Goal: Information Seeking & Learning: Learn about a topic

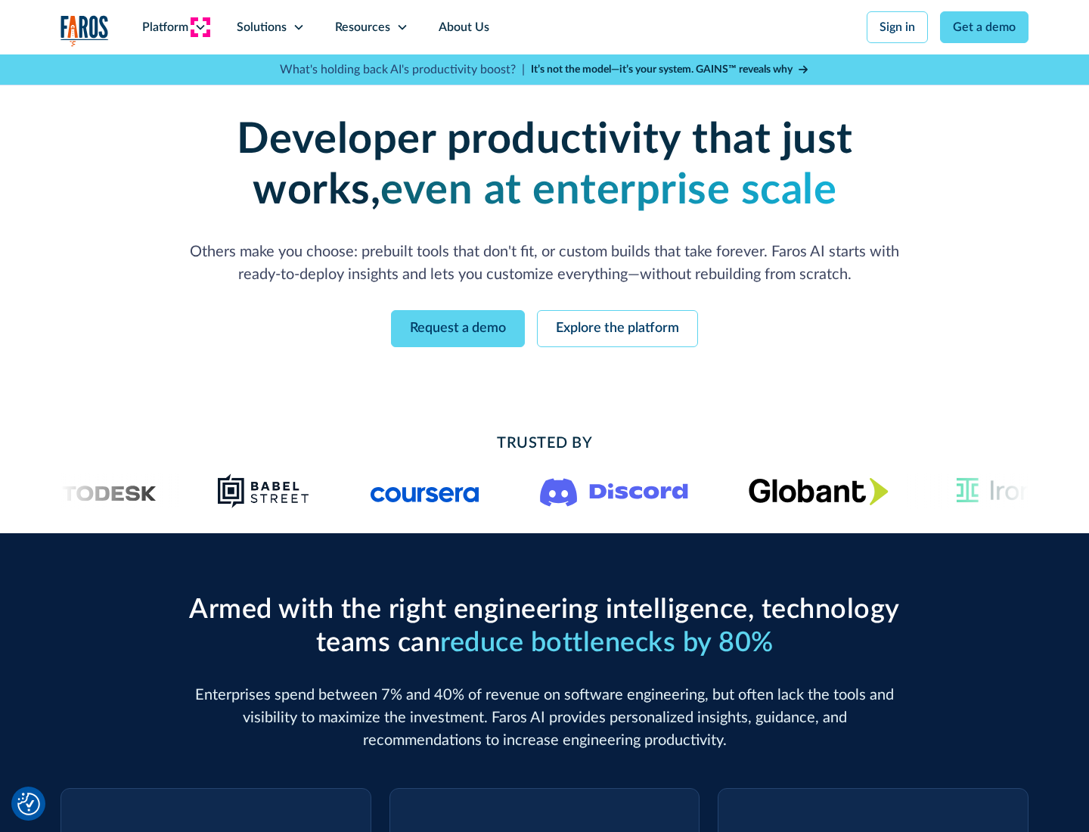
click at [200, 27] on icon at bounding box center [200, 27] width 12 height 12
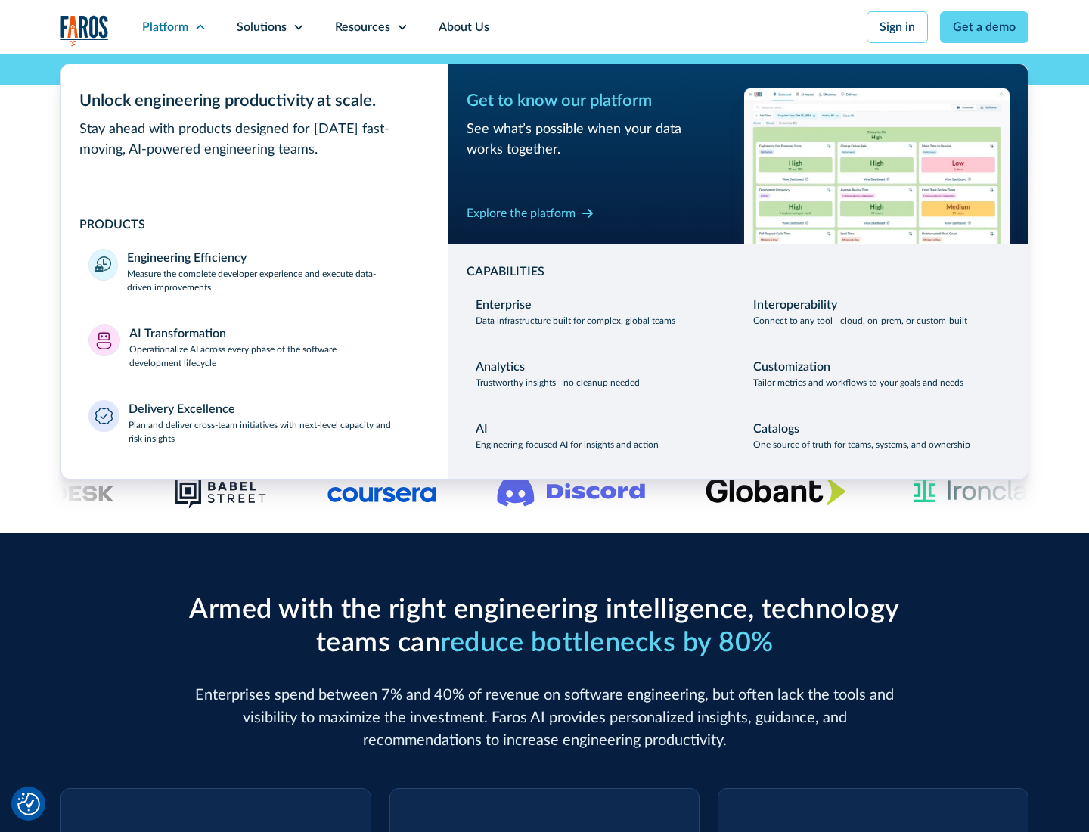
click at [274, 280] on p "Measure the complete developer experience and execute data-driven improvements" at bounding box center [273, 280] width 293 height 27
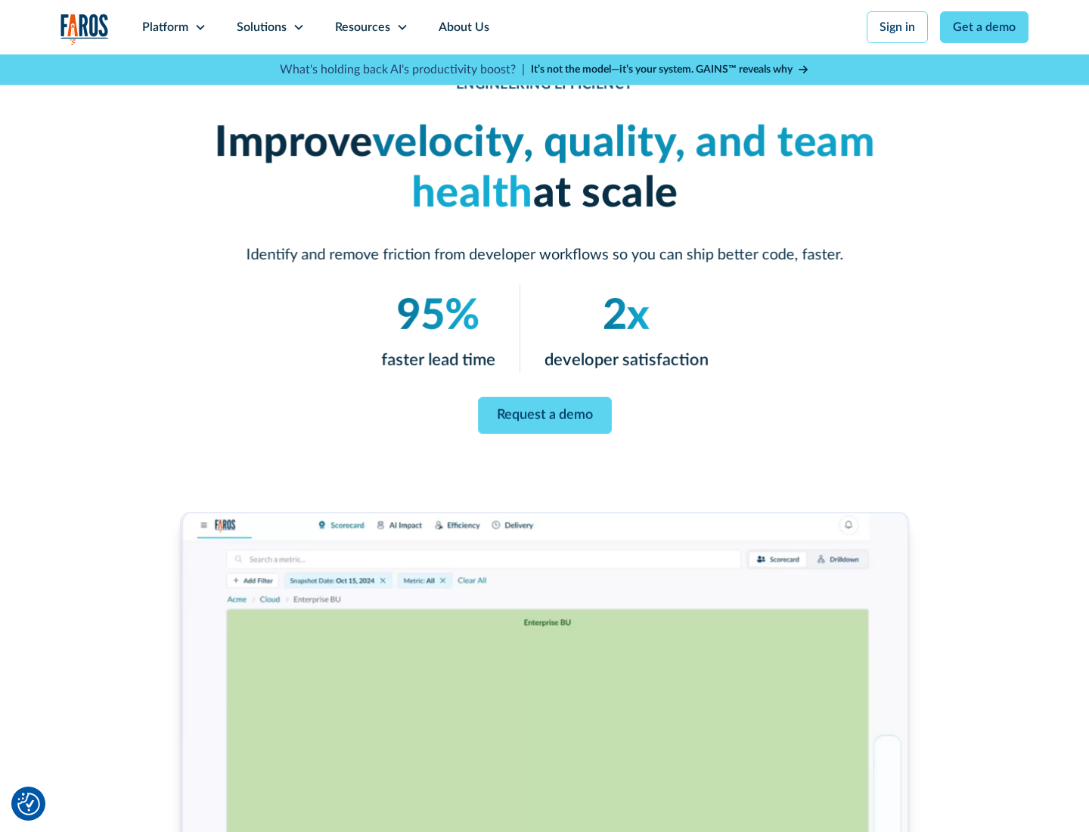
click at [544, 413] on link "Request a demo" at bounding box center [545, 415] width 134 height 37
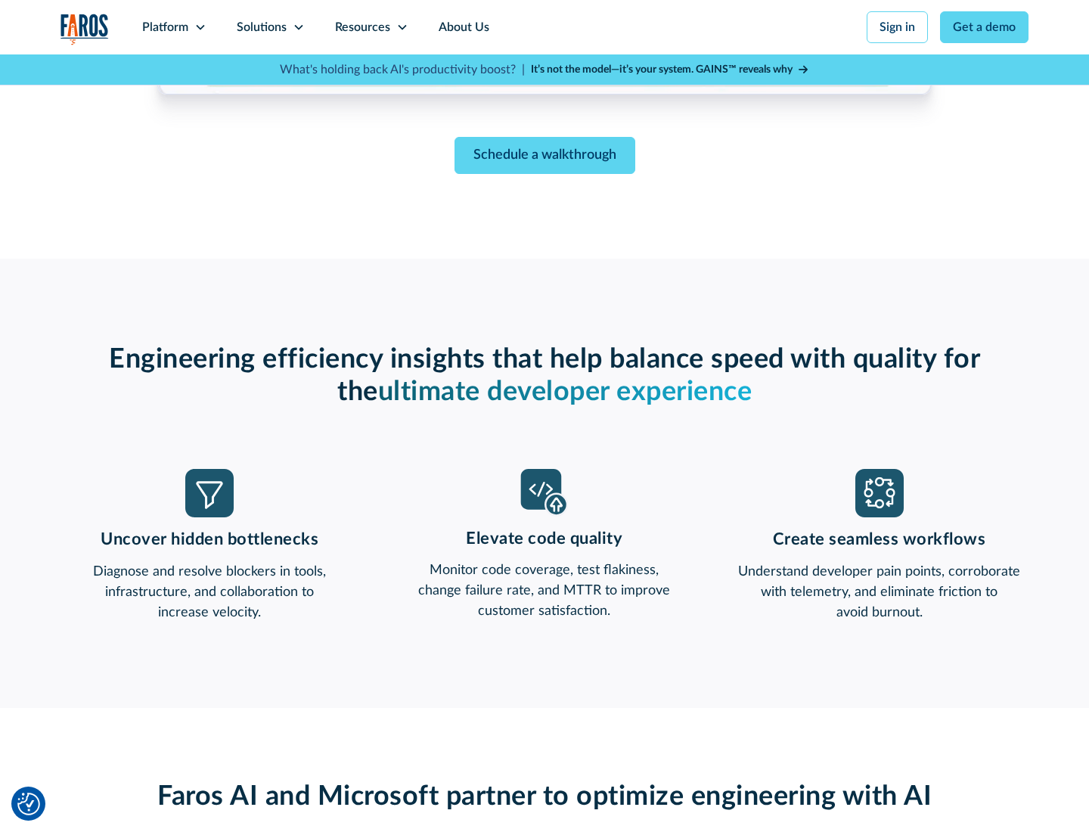
click at [200, 27] on icon at bounding box center [200, 27] width 12 height 12
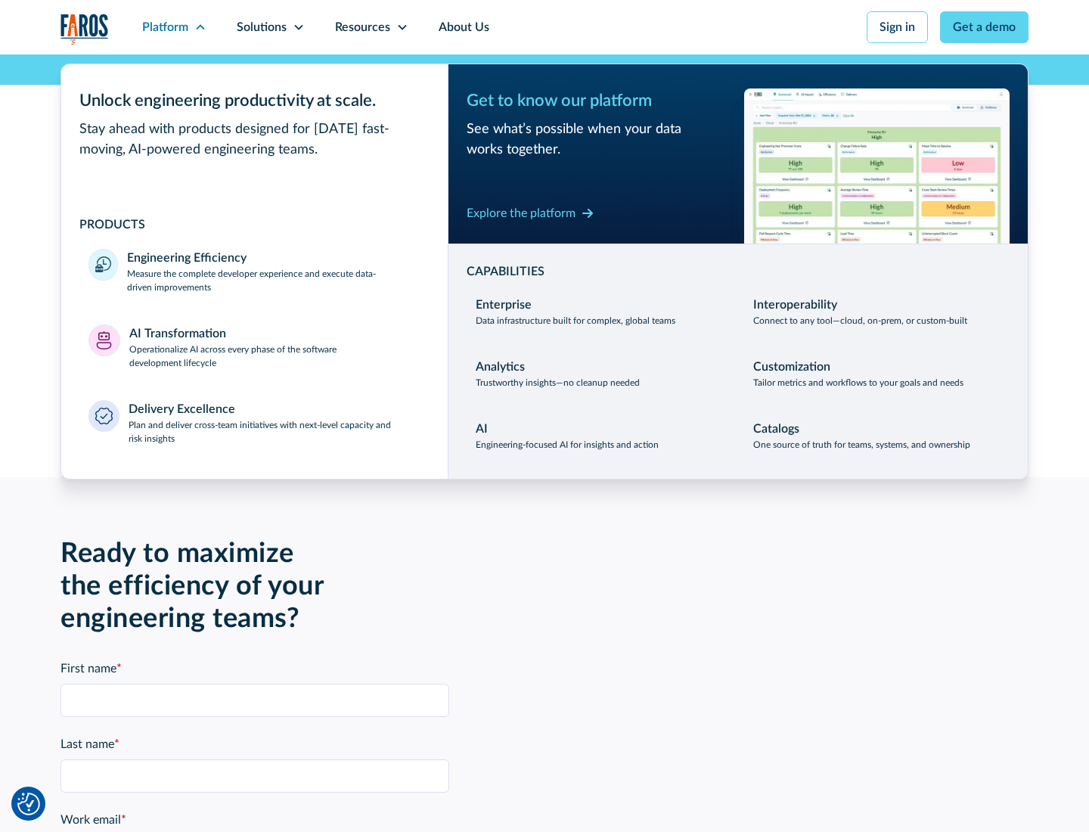
scroll to position [3317, 0]
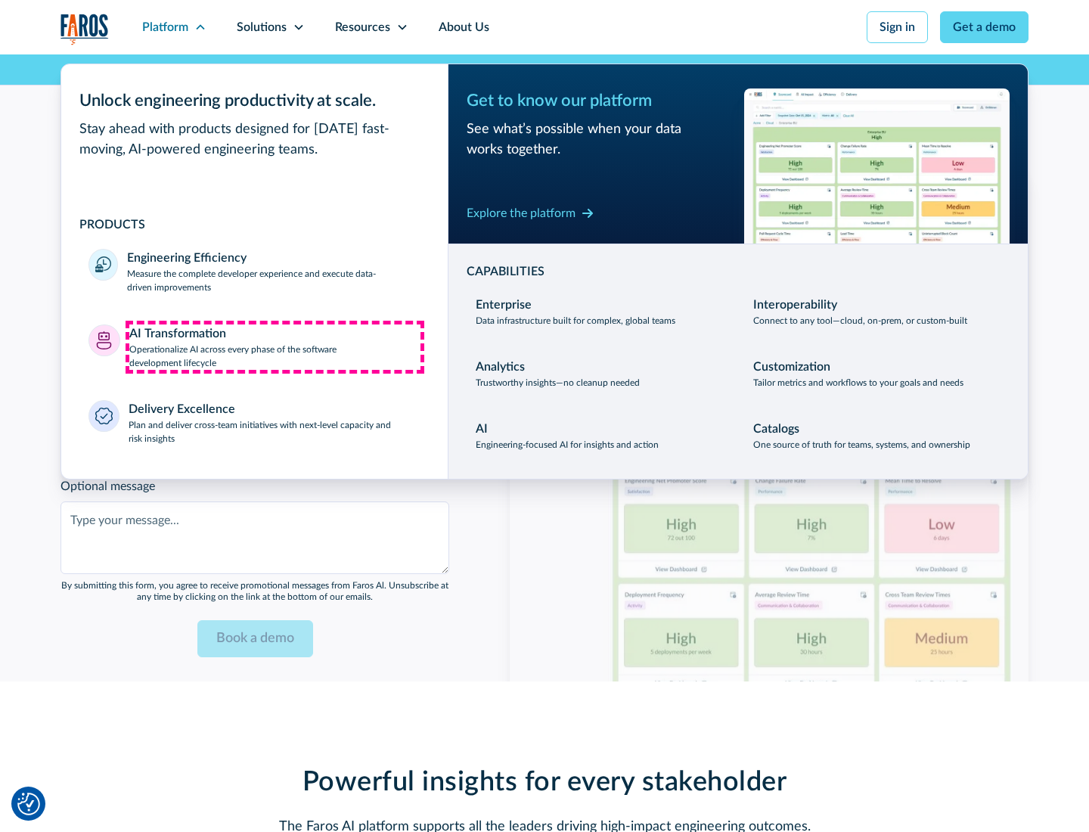
click at [274, 346] on p "Operationalize AI across every phase of the software development lifecycle" at bounding box center [275, 356] width 292 height 27
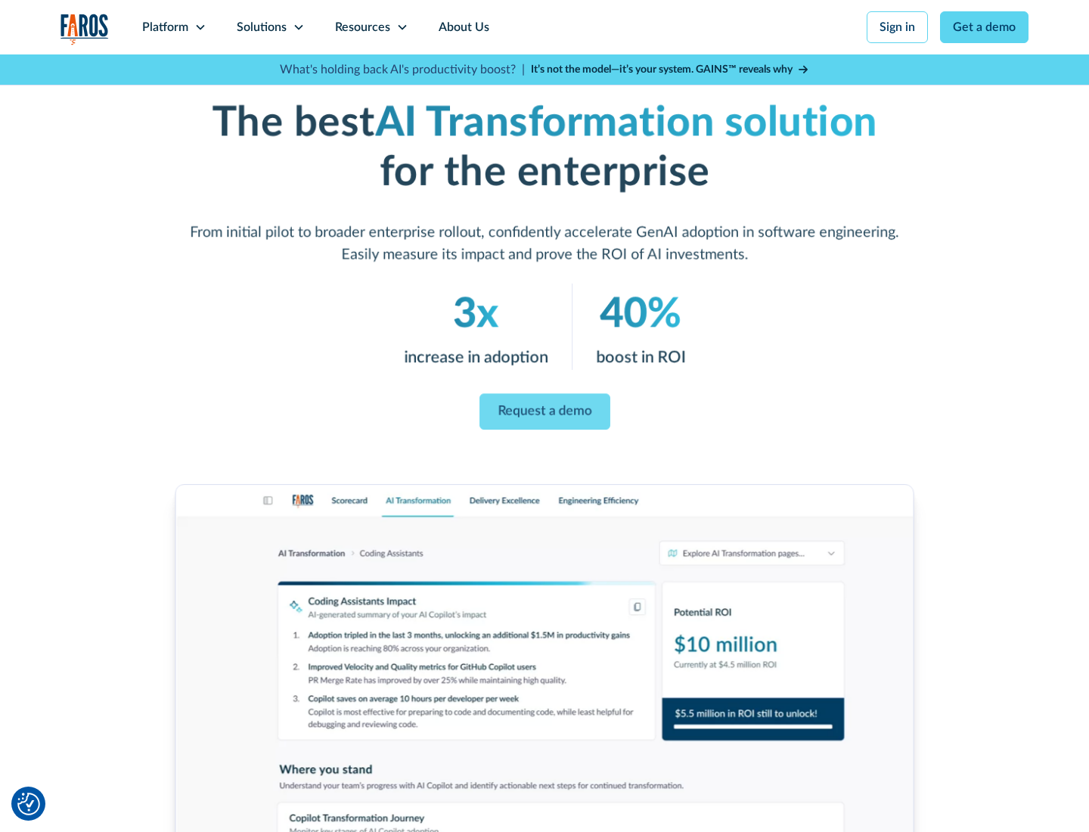
click at [544, 411] on link "Request a demo" at bounding box center [544, 412] width 131 height 36
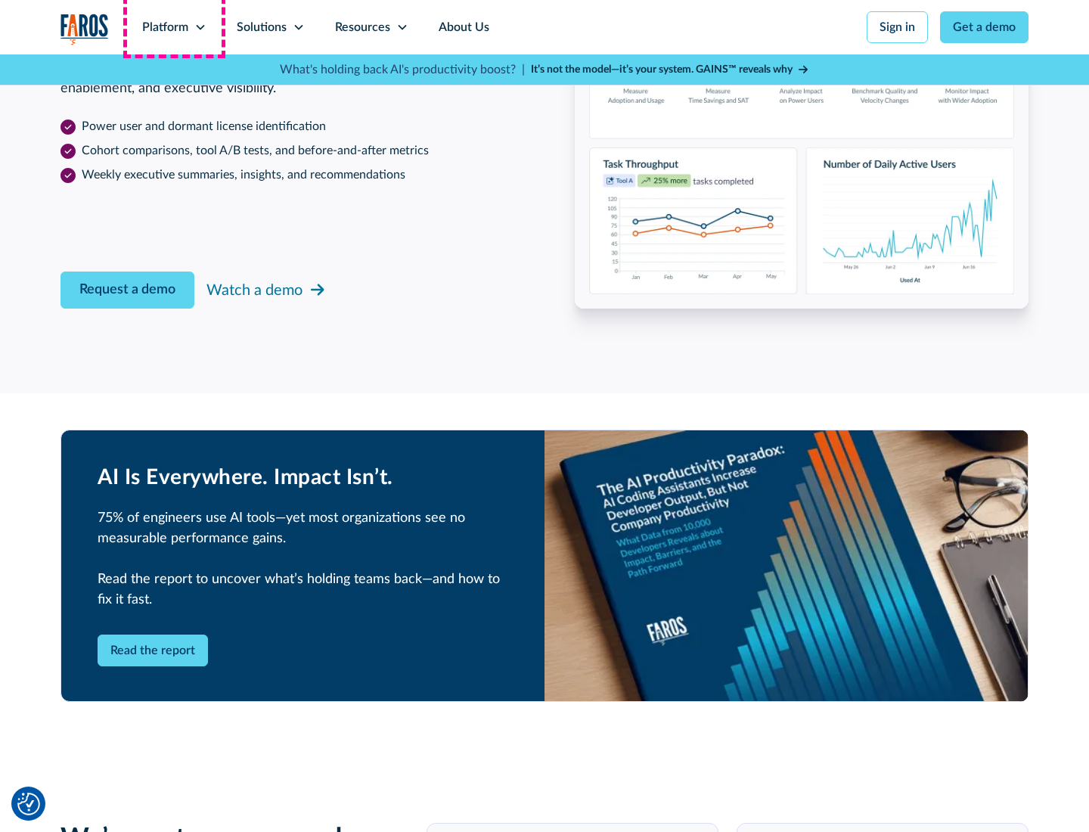
click at [174, 27] on div "Platform" at bounding box center [165, 27] width 46 height 18
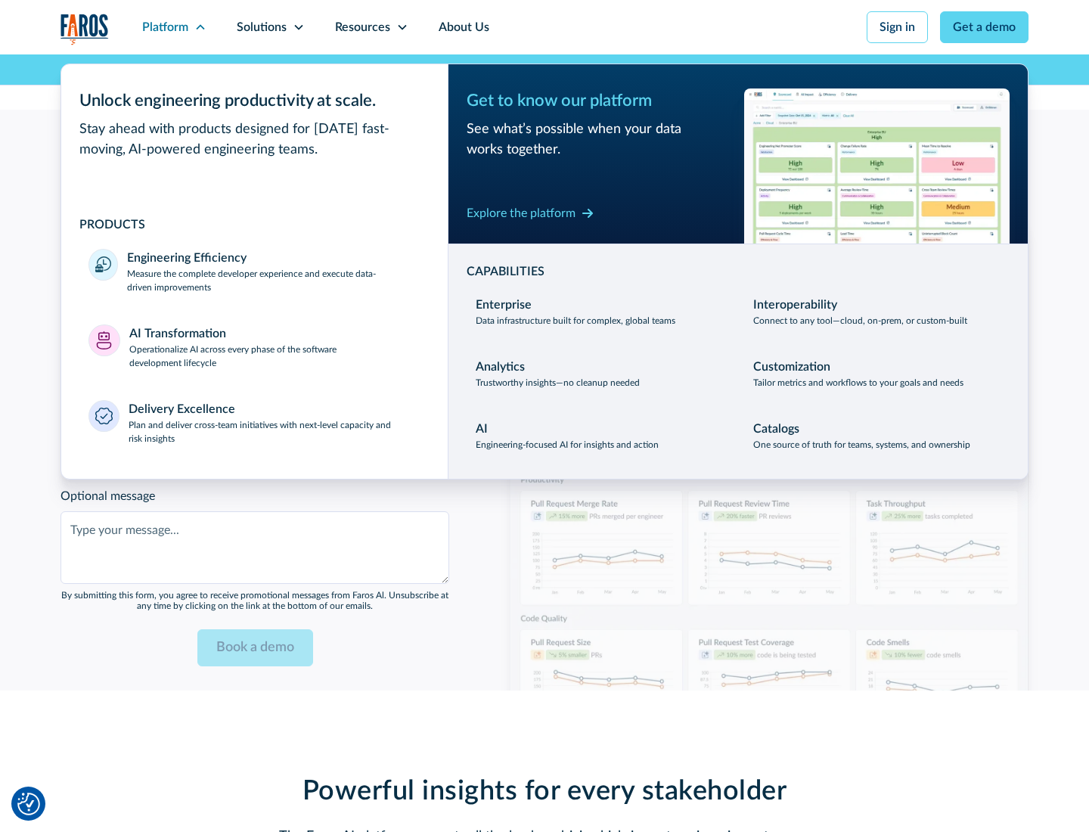
scroll to position [3681, 0]
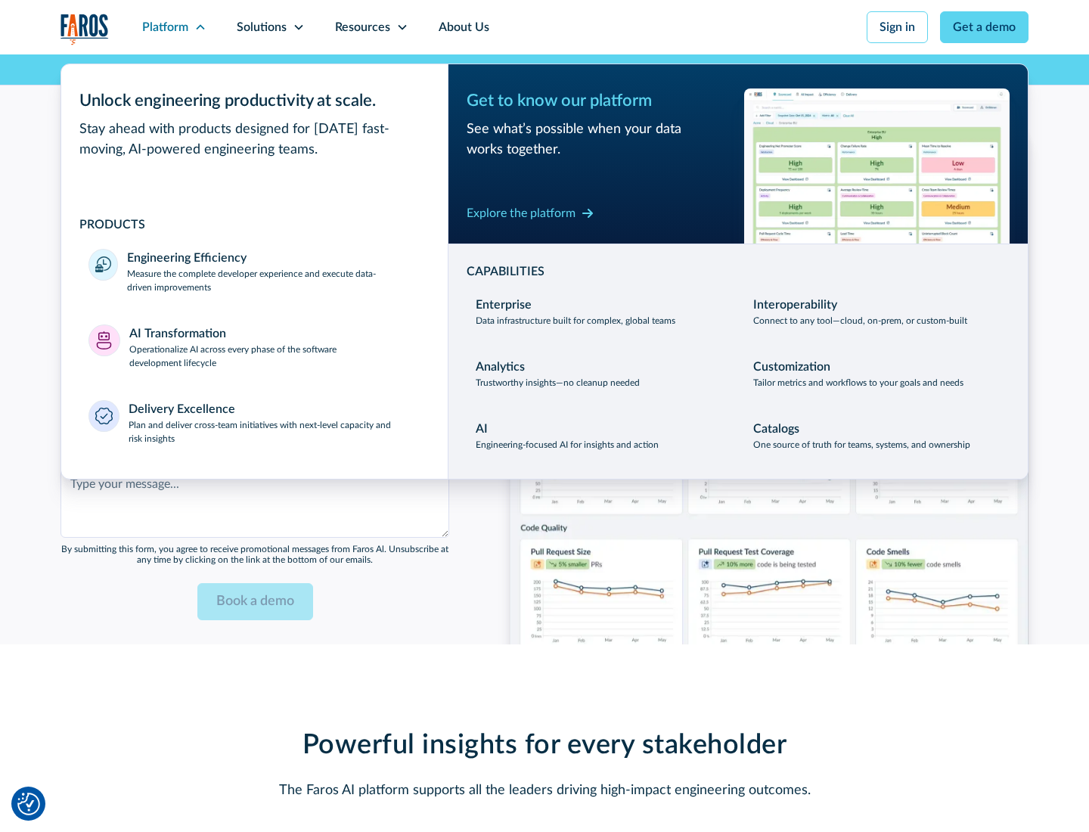
click at [521, 212] on div "Explore the platform" at bounding box center [521, 213] width 109 height 18
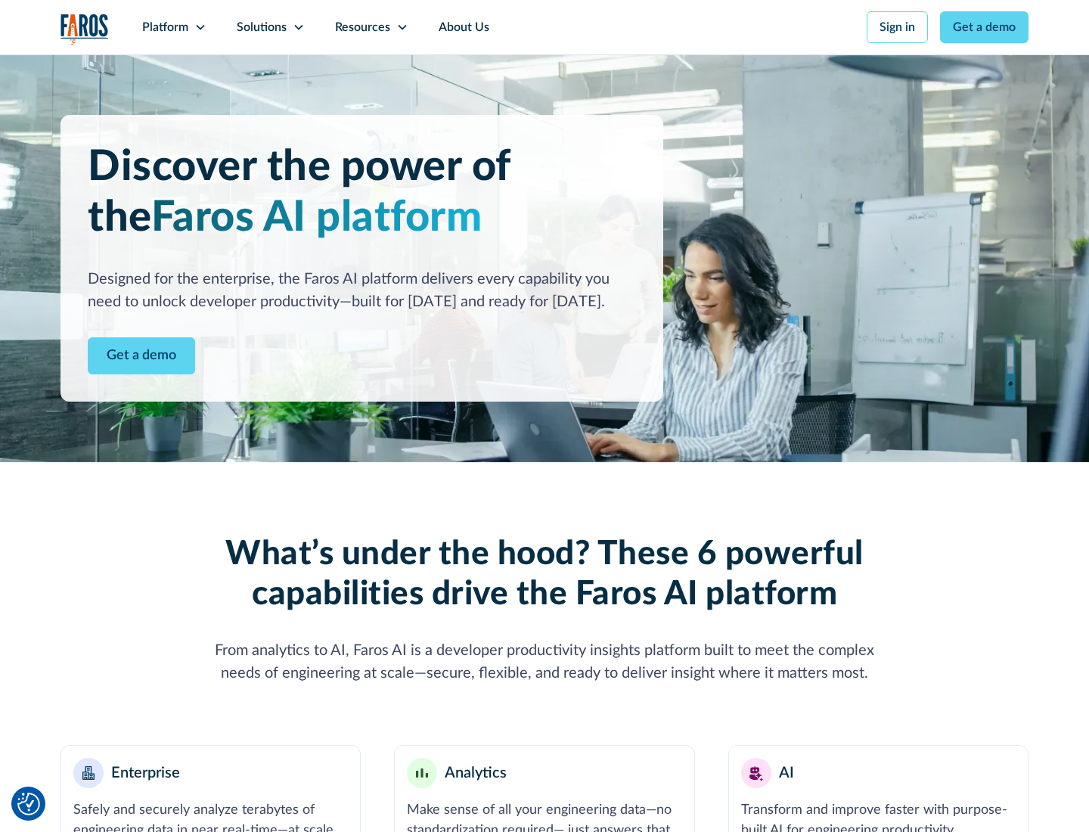
click at [141, 355] on link "Get a demo" at bounding box center [141, 355] width 107 height 37
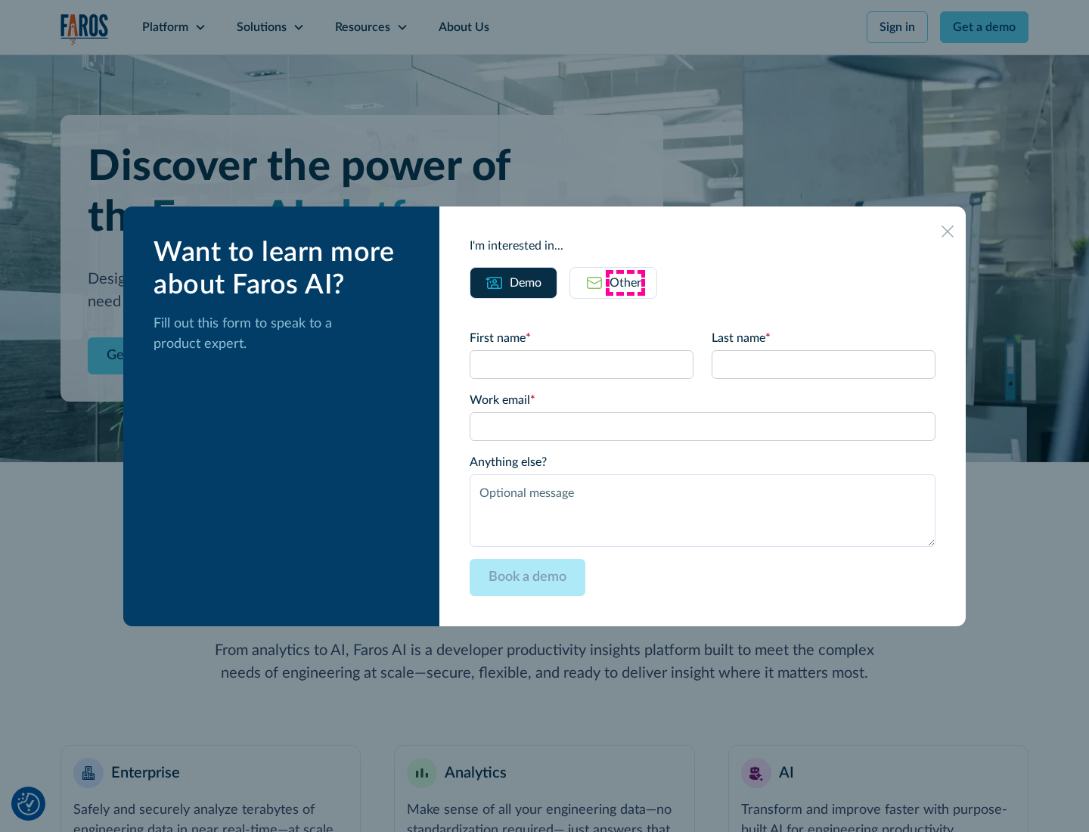
click at [625, 282] on div "Other" at bounding box center [625, 283] width 32 height 18
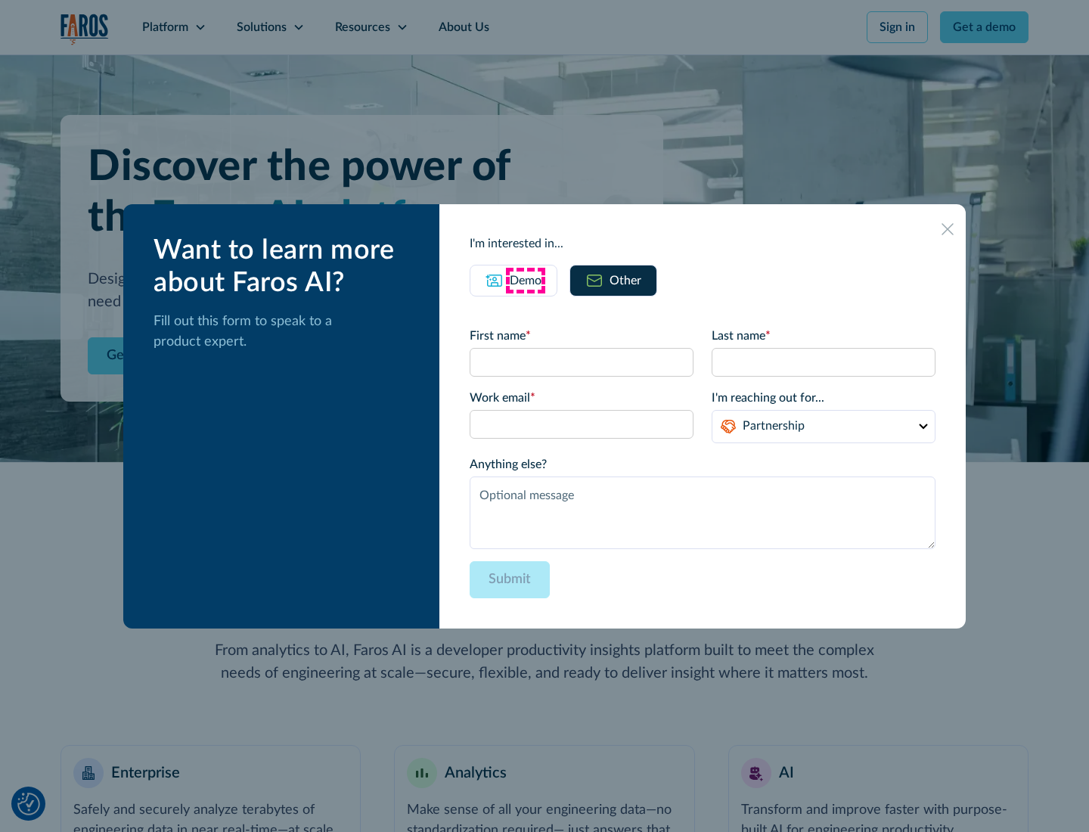
click at [526, 280] on div "Demo" at bounding box center [526, 280] width 32 height 18
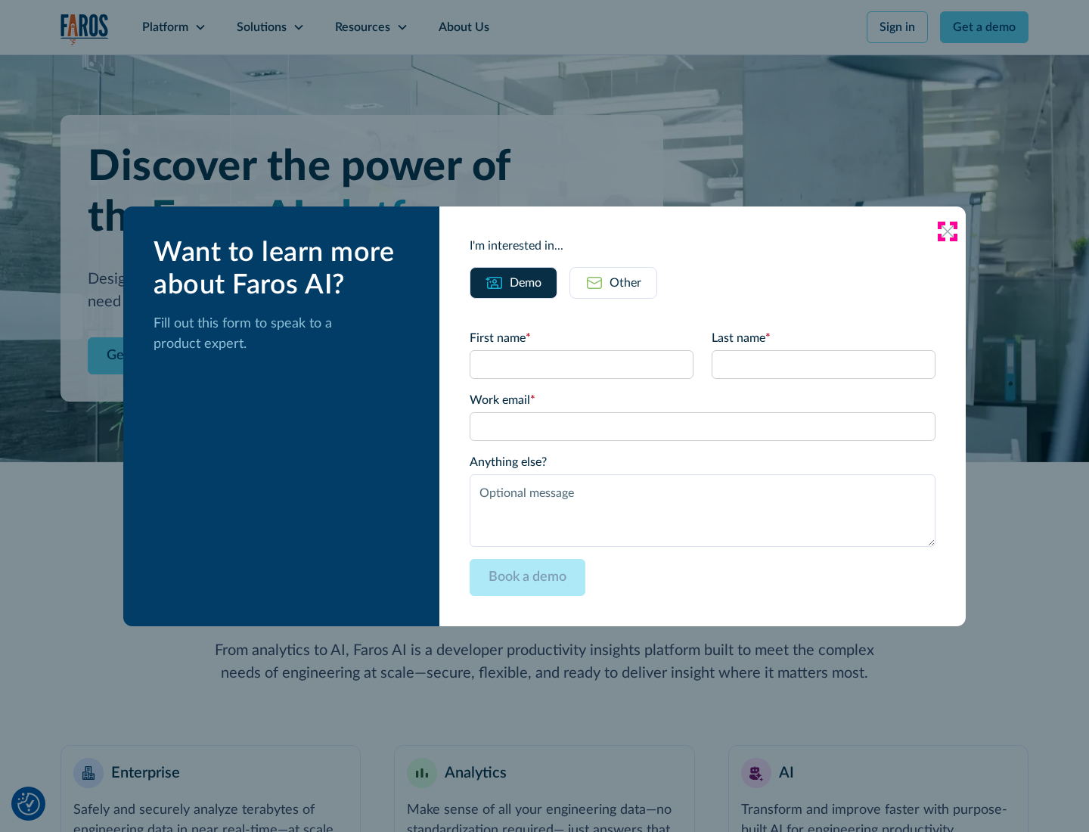
click at [948, 231] on icon at bounding box center [947, 231] width 12 height 12
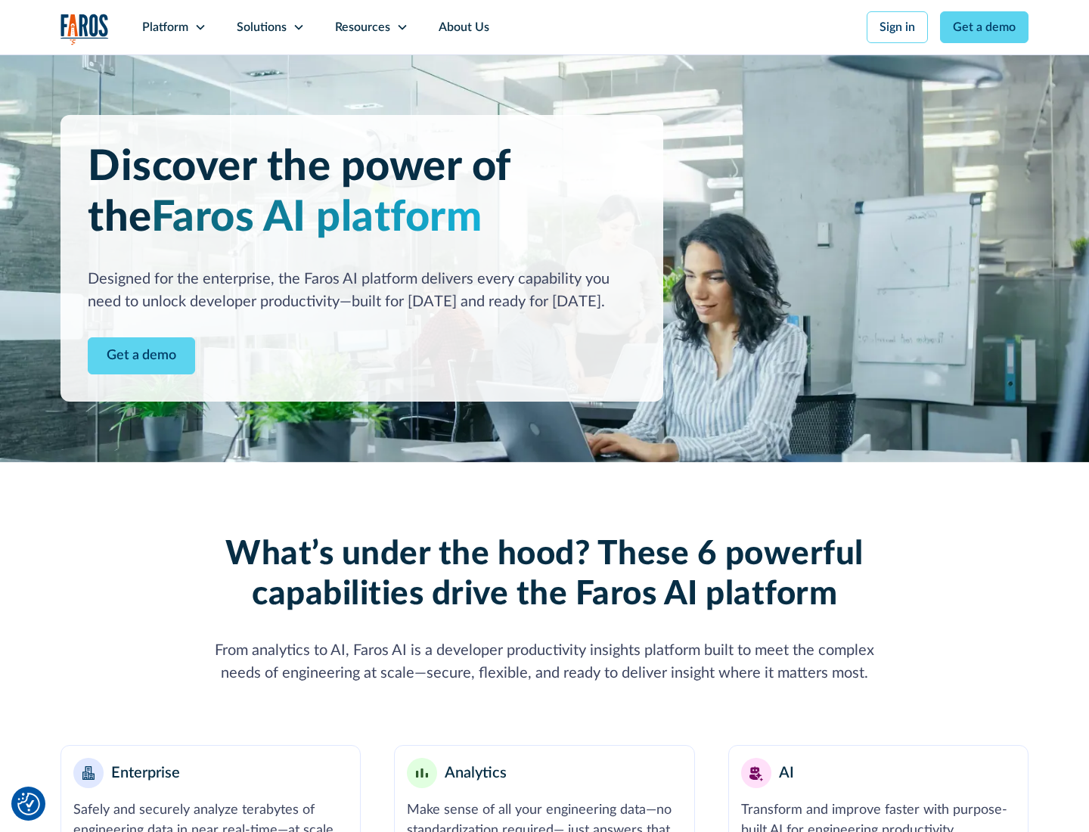
click at [200, 27] on icon at bounding box center [200, 27] width 12 height 12
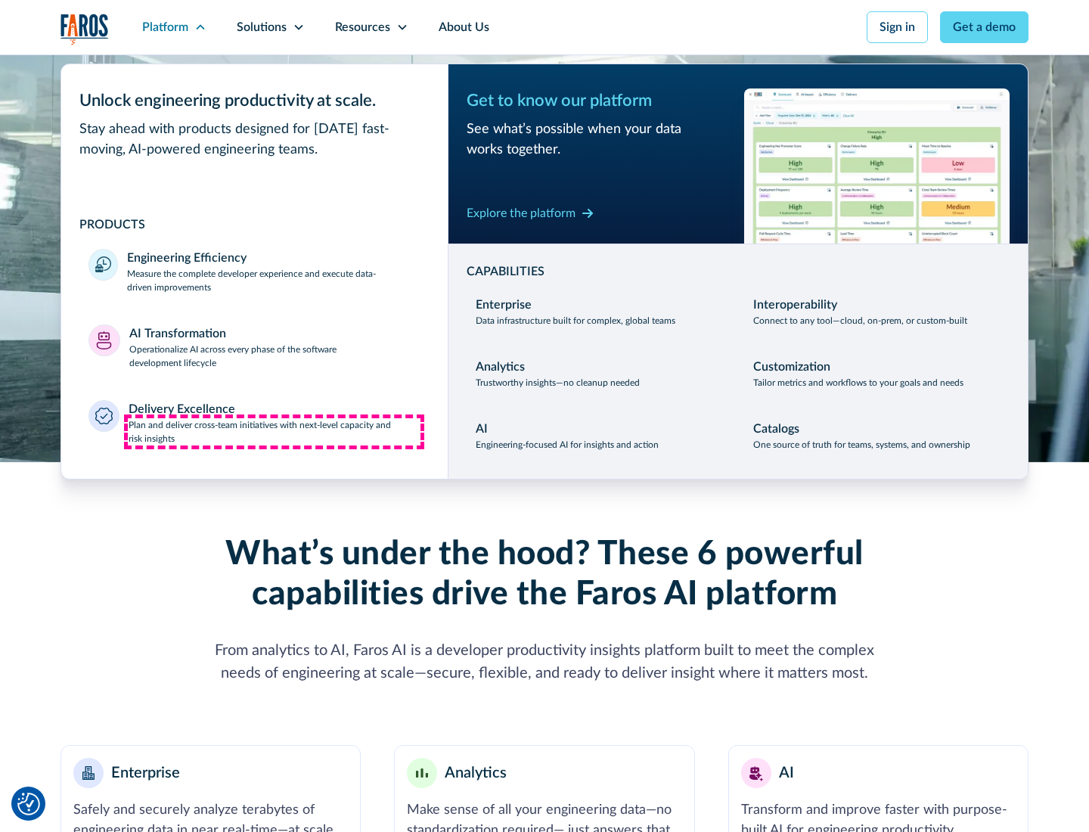
click at [274, 431] on p "Plan and deliver cross-team initiatives with next-level capacity and risk insig…" at bounding box center [275, 431] width 293 height 27
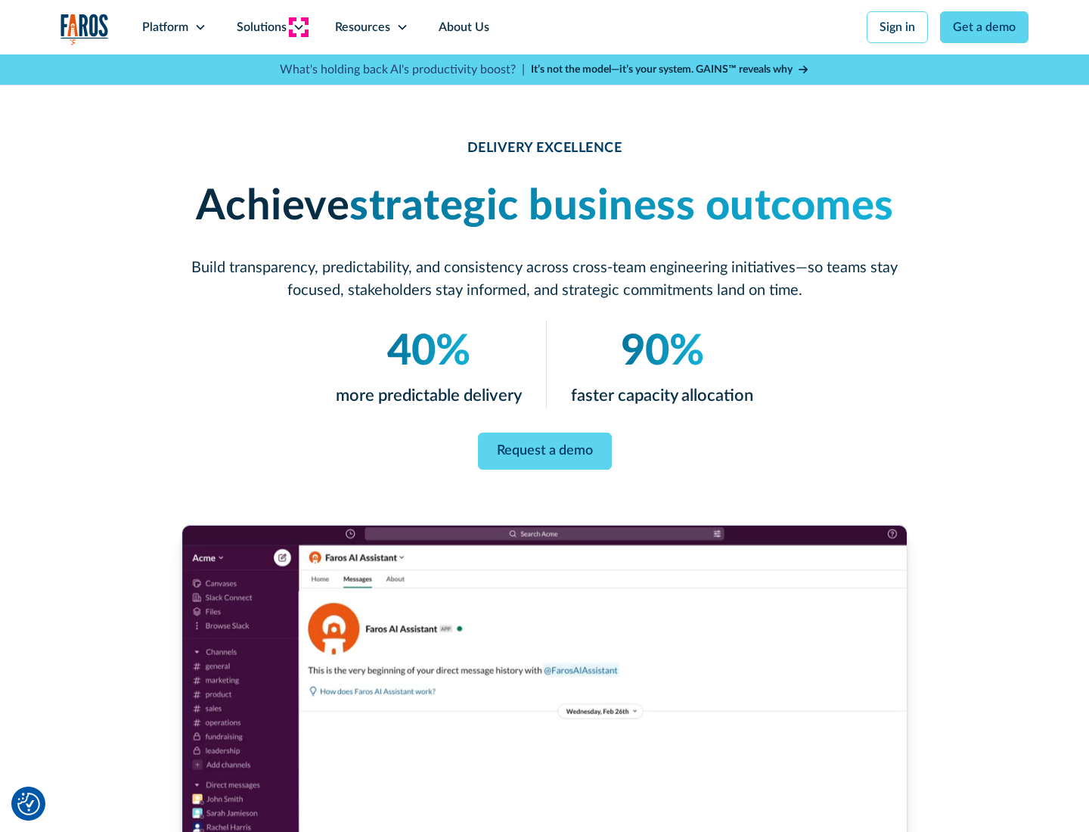
click at [298, 27] on icon at bounding box center [299, 27] width 12 height 12
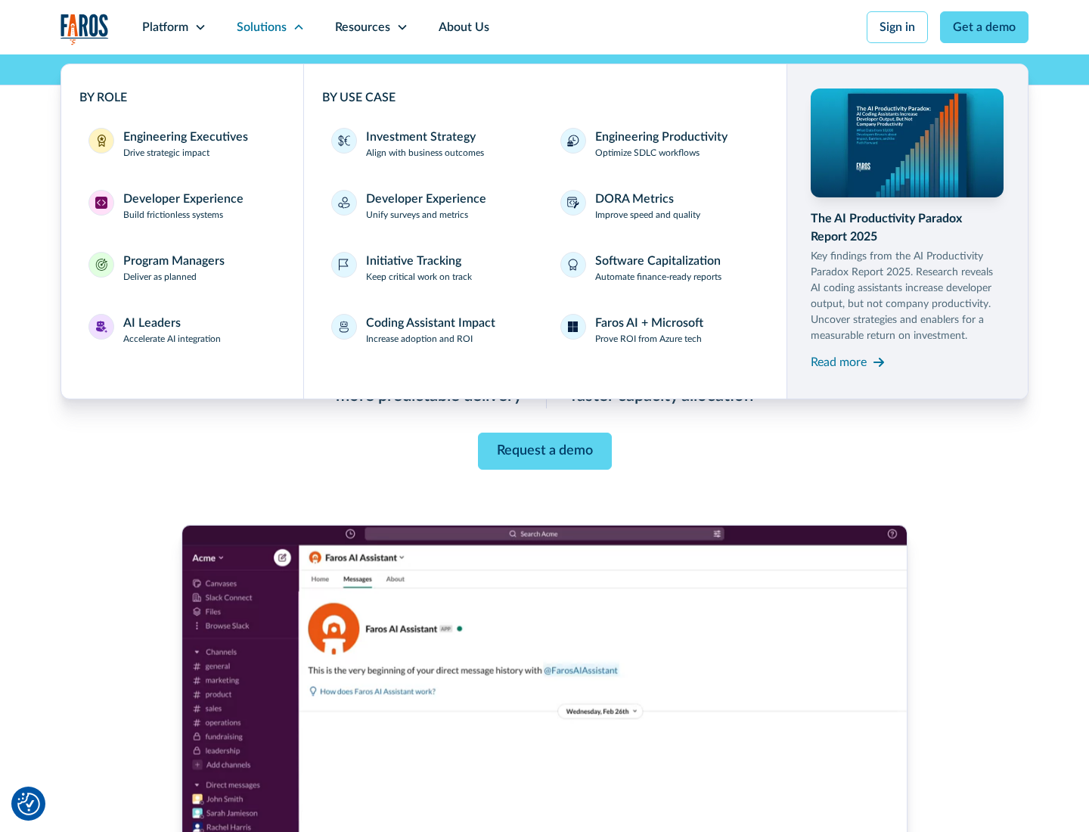
click at [181, 144] on div "Engineering Executives" at bounding box center [185, 137] width 125 height 18
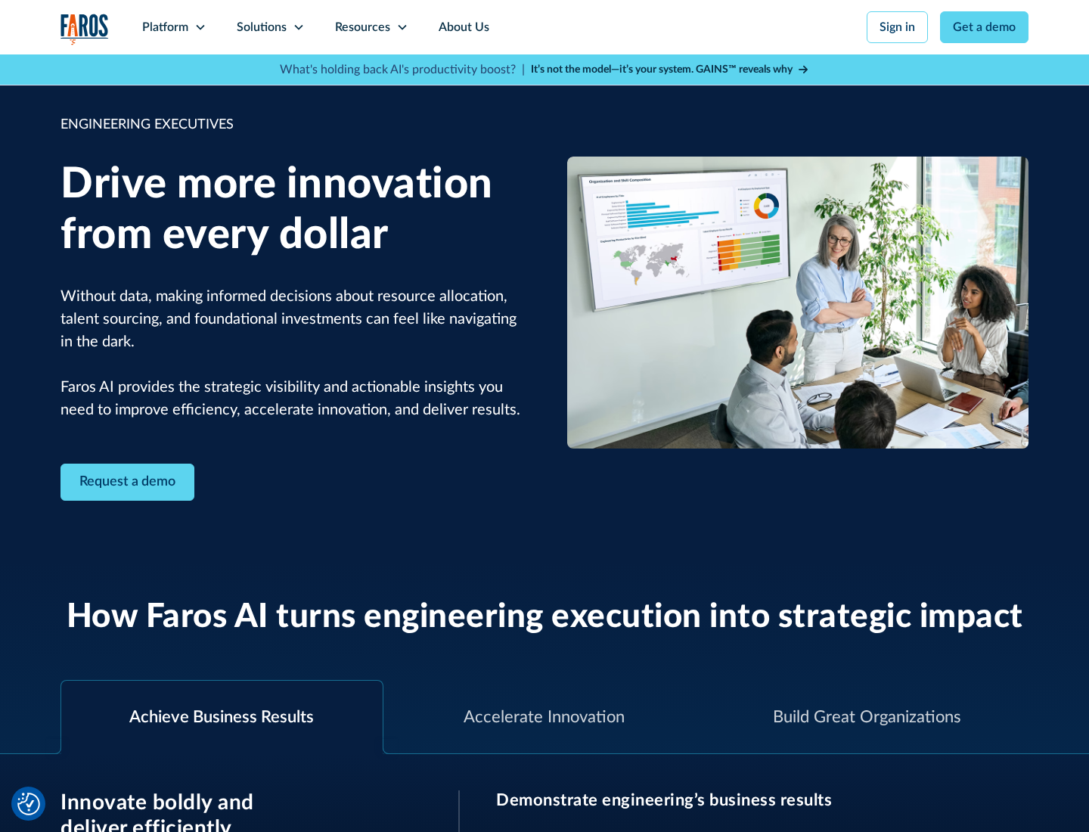
click at [298, 27] on icon at bounding box center [299, 27] width 12 height 12
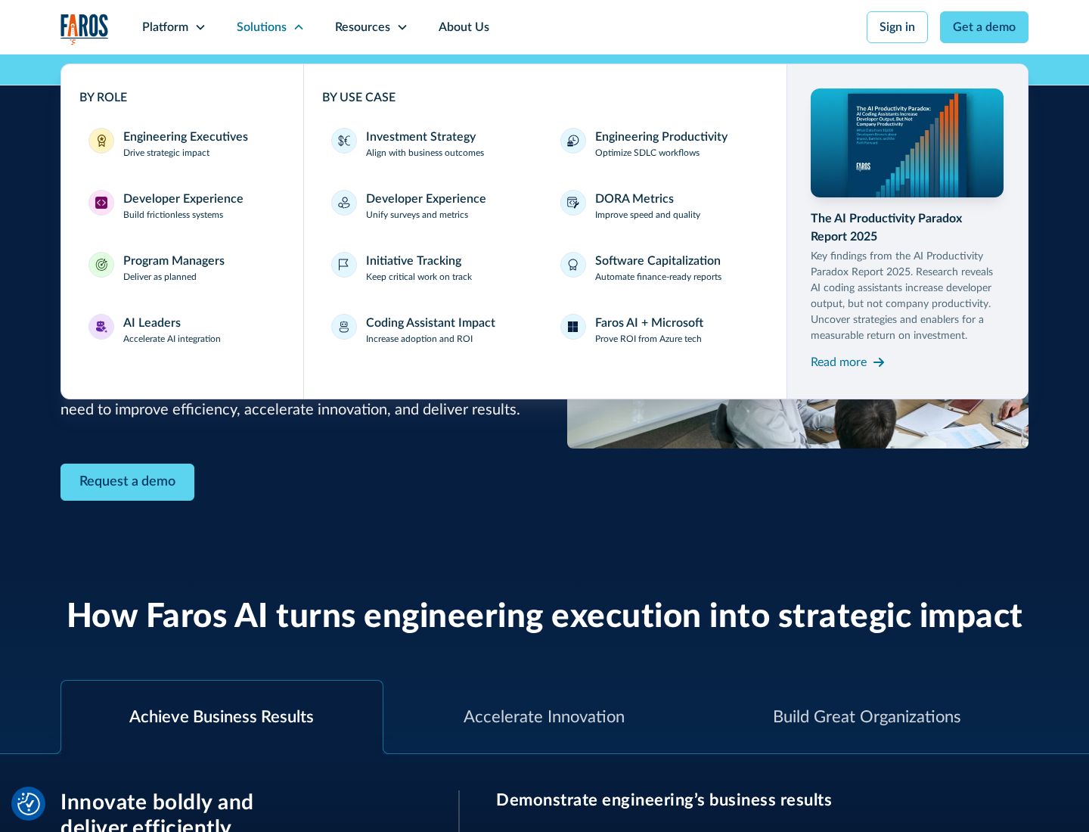
click at [181, 199] on div "Developer Experience" at bounding box center [183, 199] width 120 height 18
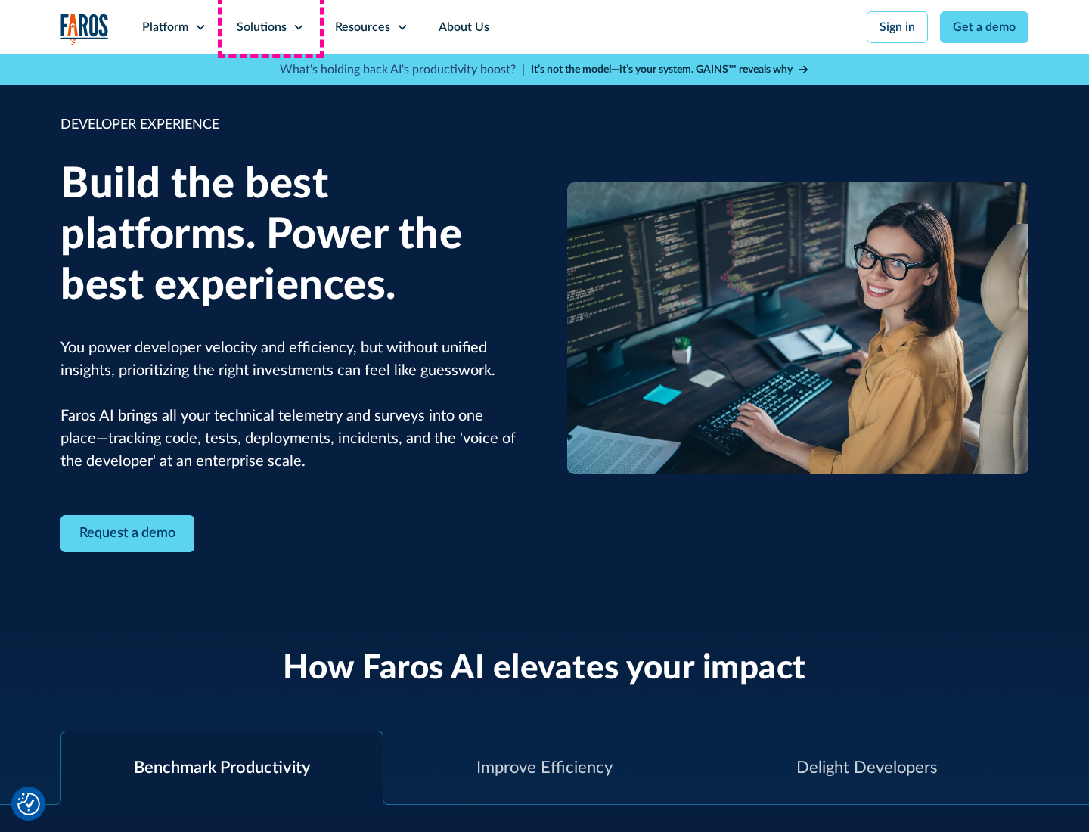
click at [270, 27] on div "Solutions" at bounding box center [262, 27] width 50 height 18
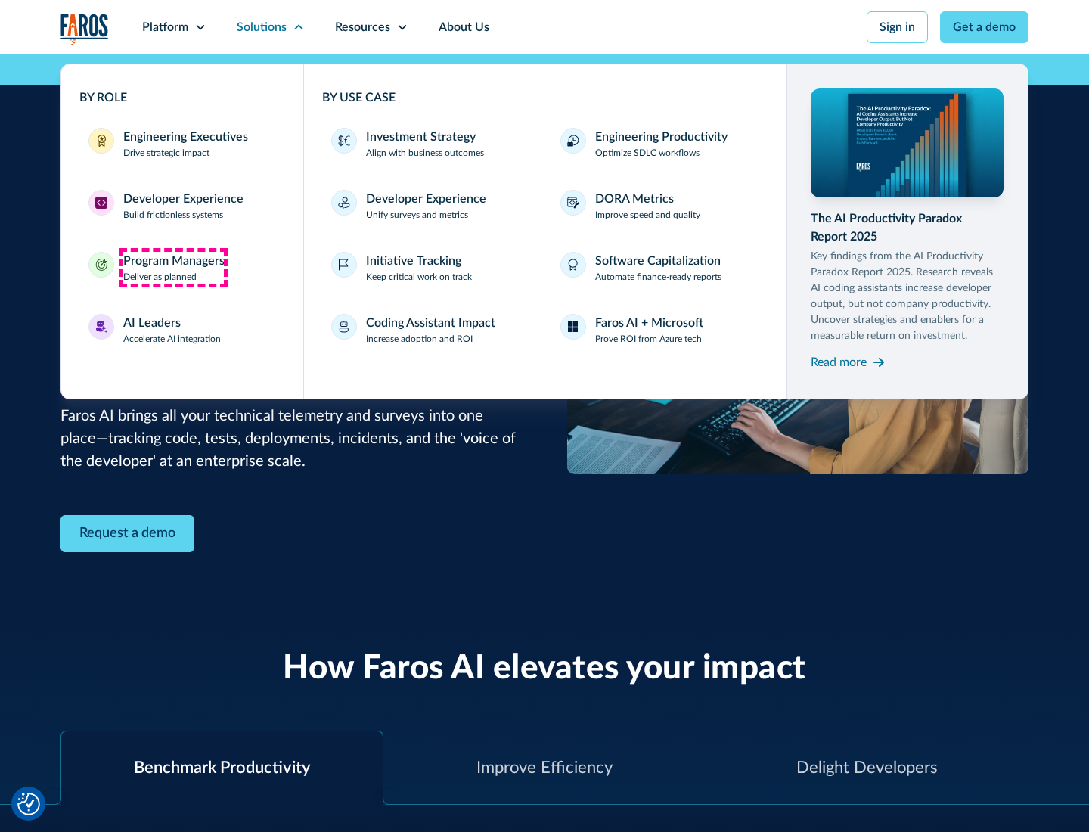
click at [173, 268] on div "Program Managers" at bounding box center [173, 261] width 101 height 18
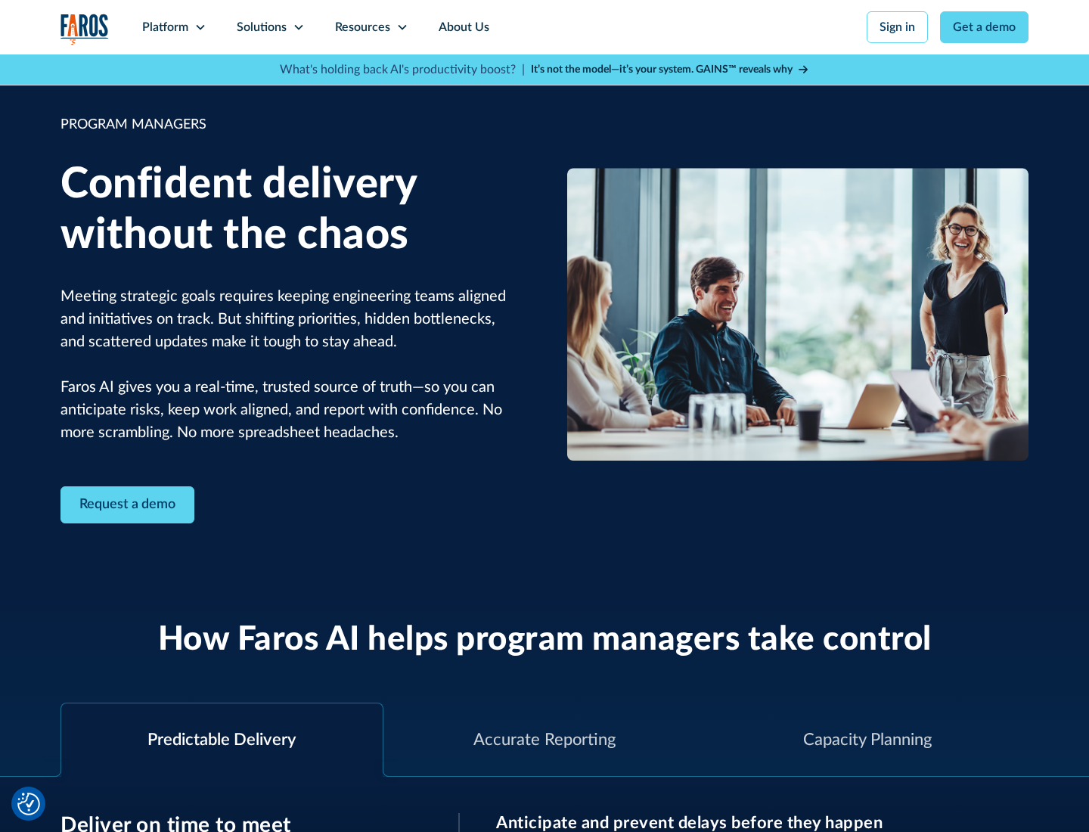
click at [298, 27] on icon at bounding box center [299, 27] width 12 height 12
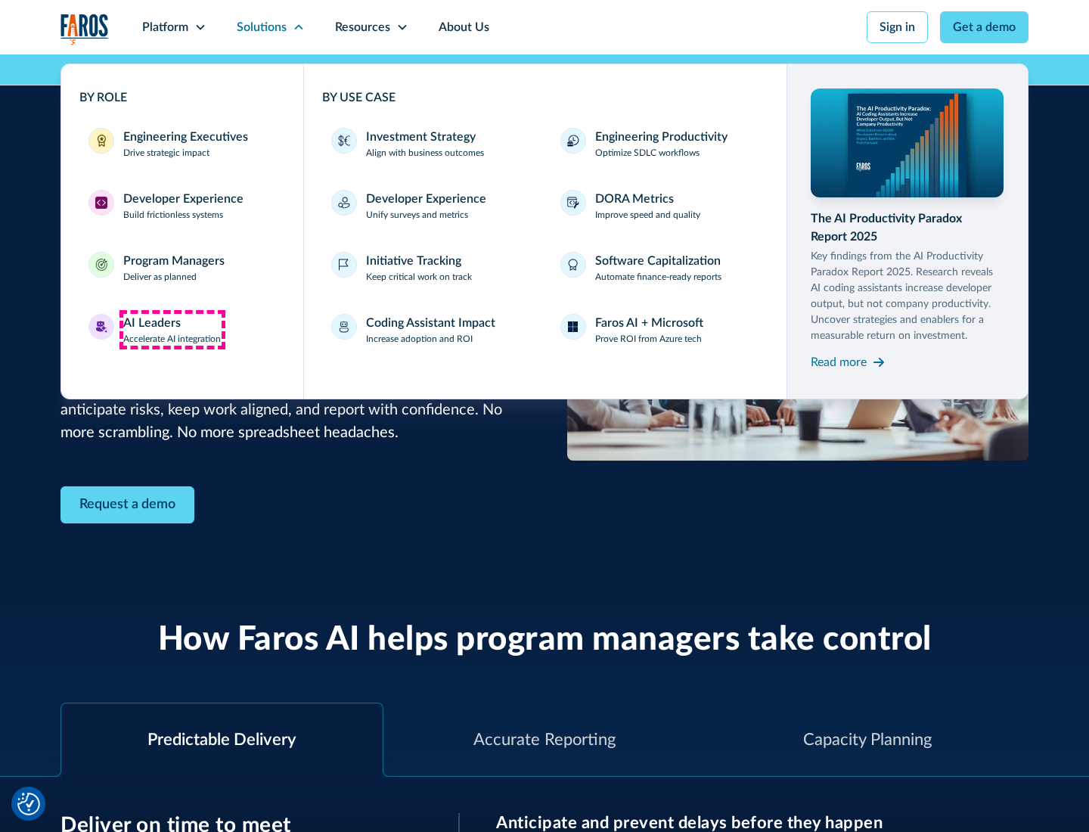
click at [172, 330] on div "AI Leaders" at bounding box center [151, 323] width 57 height 18
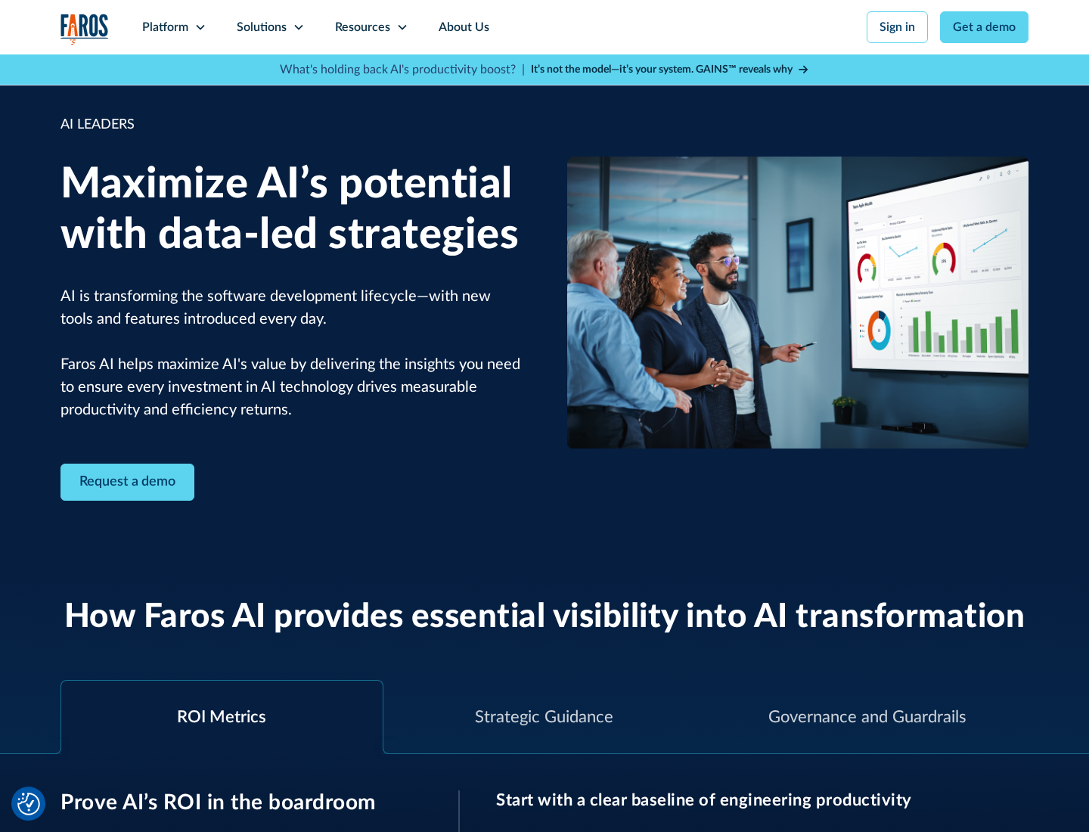
click at [298, 27] on icon at bounding box center [299, 27] width 12 height 12
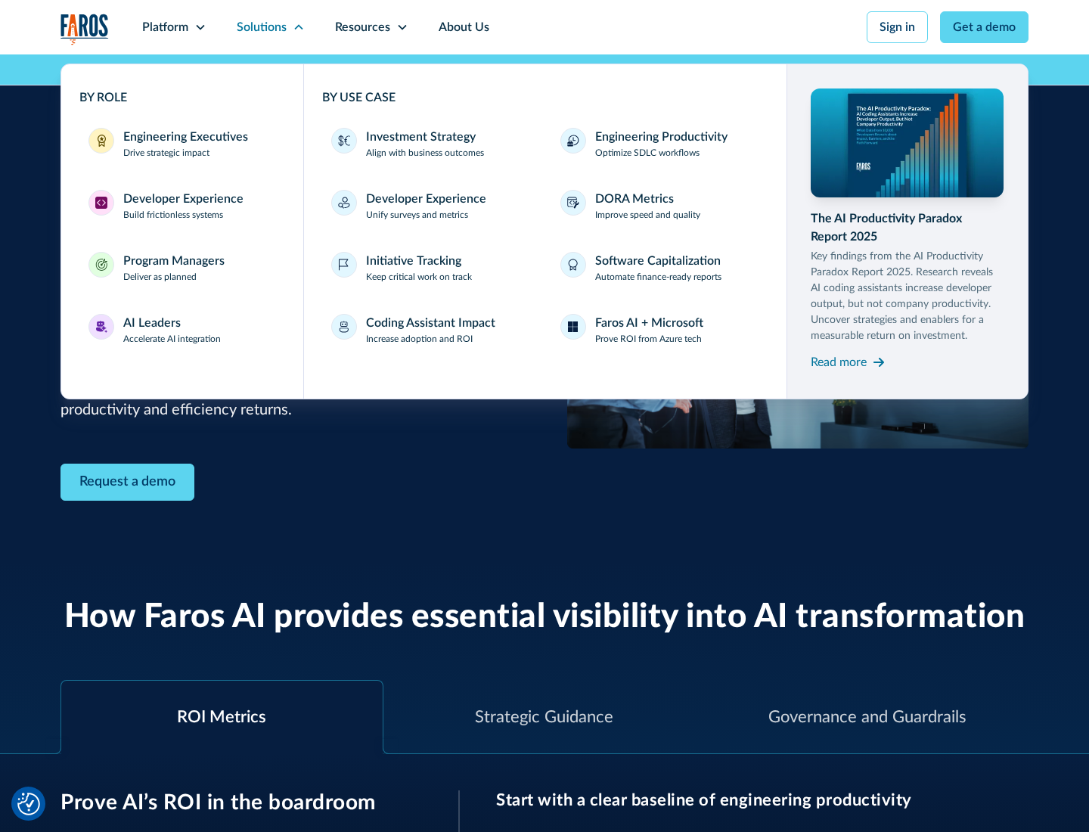
click at [419, 137] on div "Investment Strategy" at bounding box center [421, 137] width 110 height 18
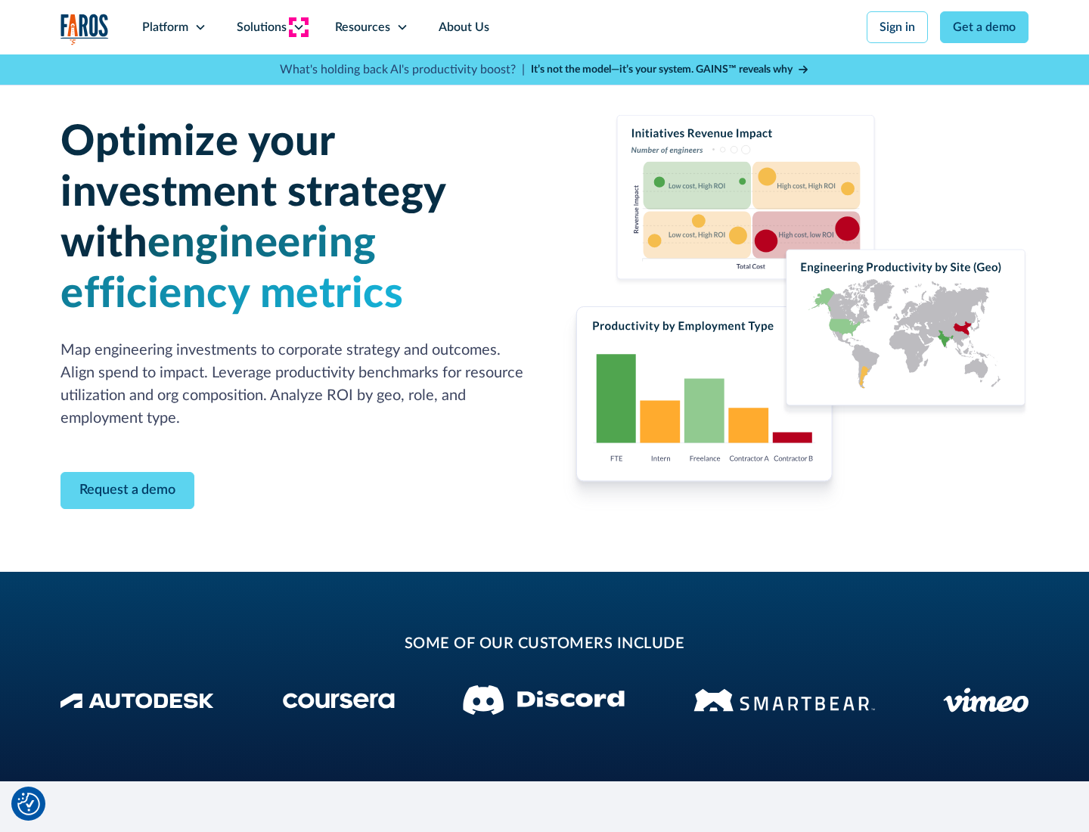
click at [298, 27] on icon at bounding box center [299, 27] width 12 height 12
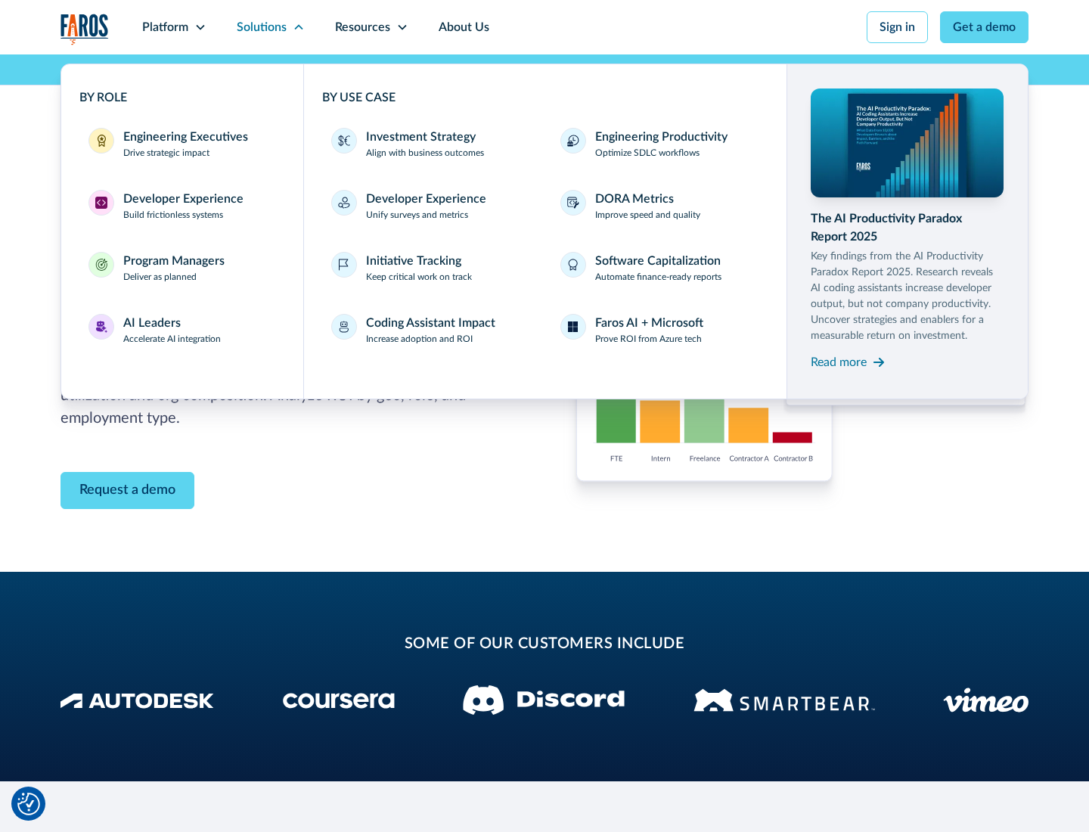
click at [648, 339] on p "Prove ROI from Azure tech" at bounding box center [648, 339] width 107 height 14
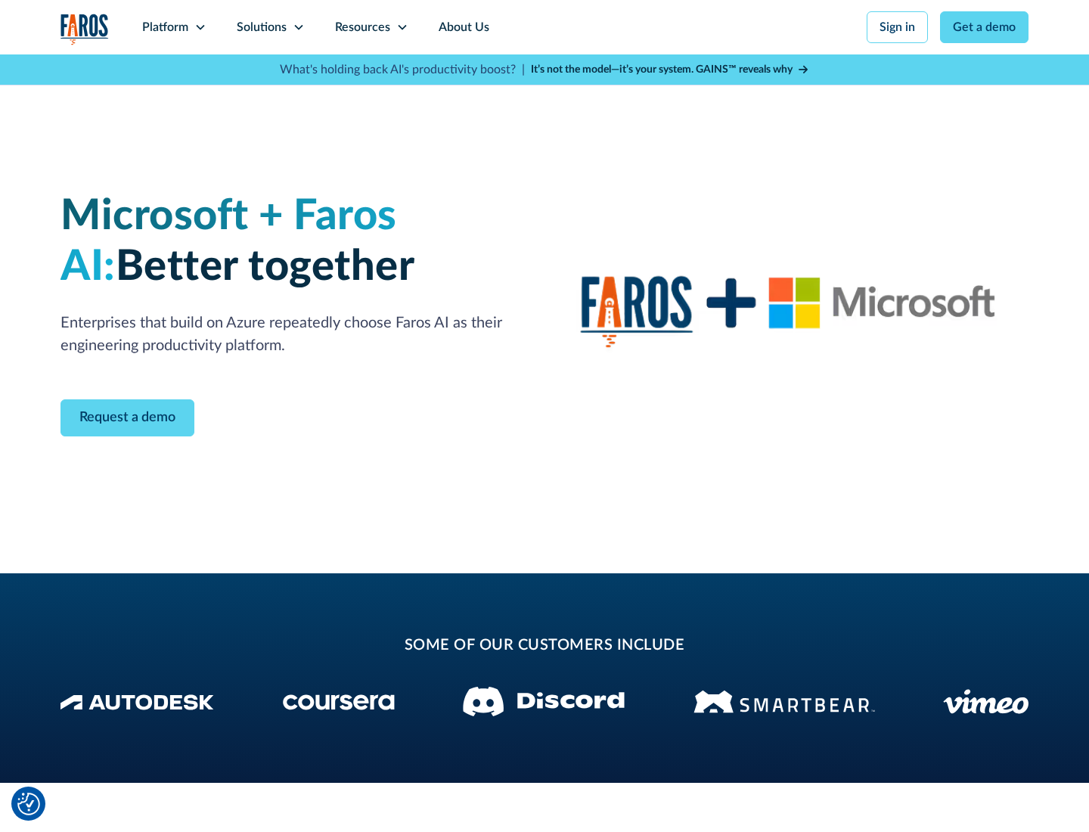
click at [298, 27] on icon at bounding box center [299, 27] width 12 height 12
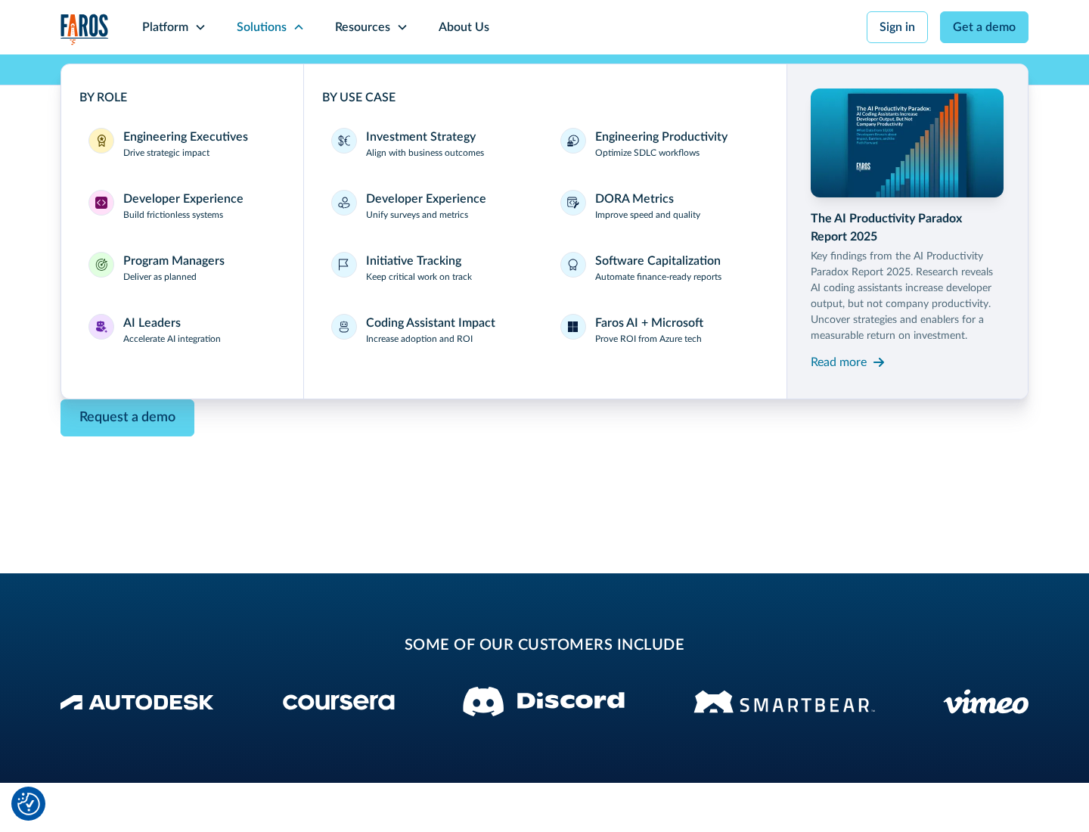
click at [839, 361] on div "Read more" at bounding box center [839, 362] width 56 height 18
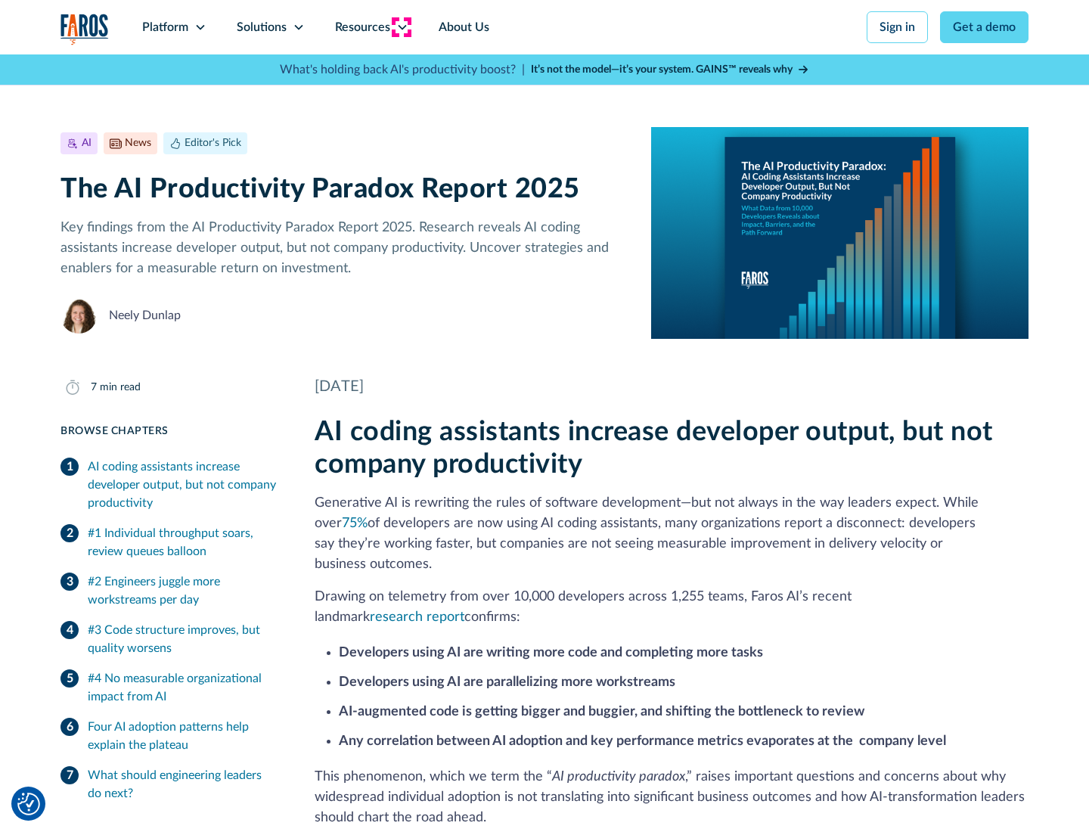
click at [401, 27] on icon at bounding box center [402, 27] width 12 height 12
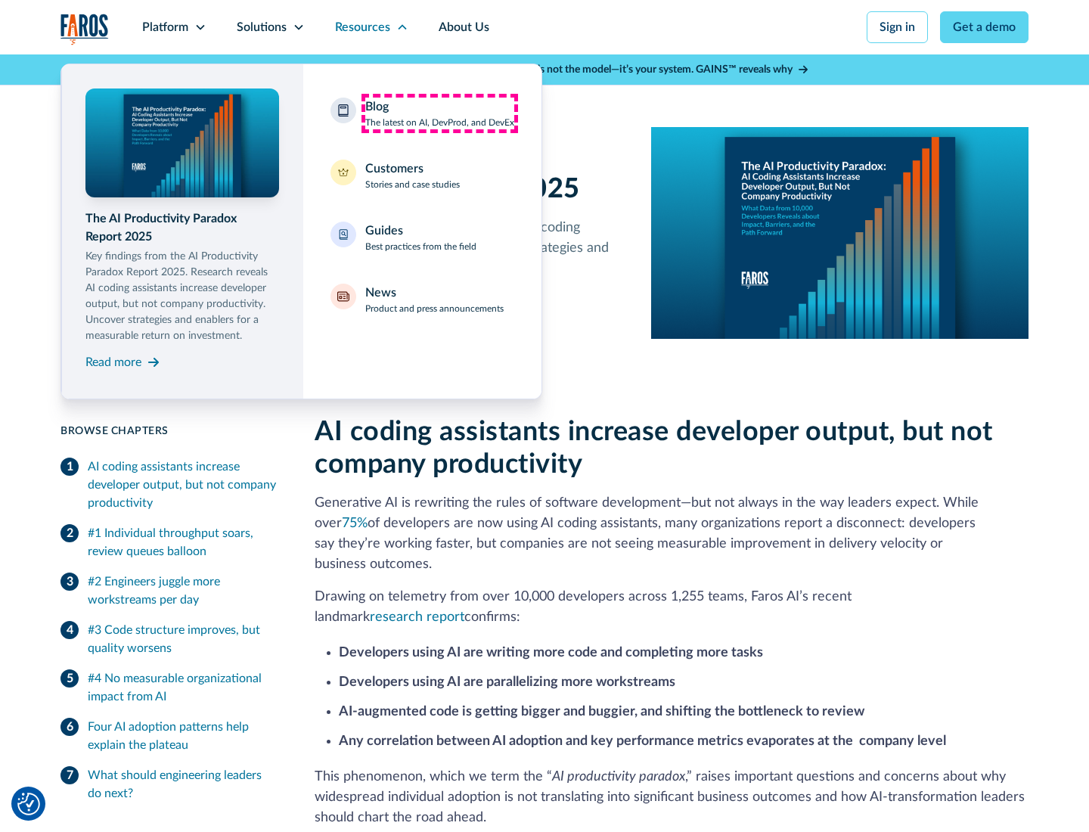
click at [439, 113] on div "Blog The latest on AI, DevProd, and DevEx" at bounding box center [439, 114] width 149 height 32
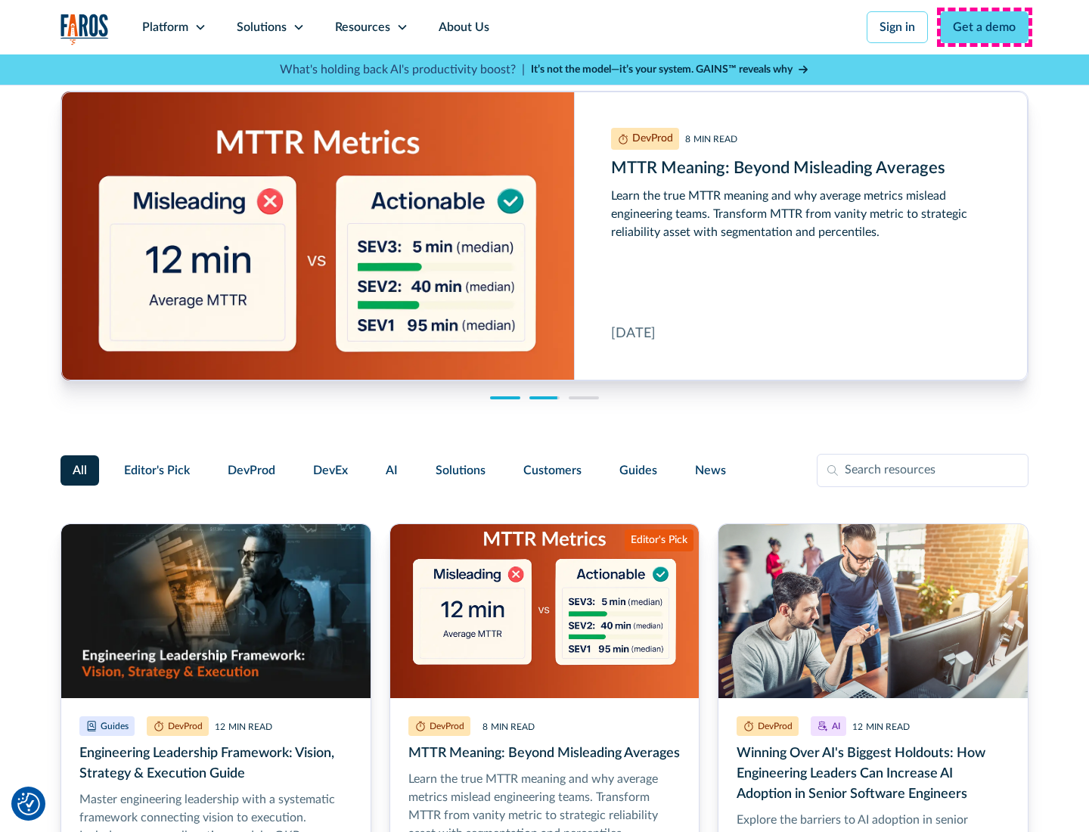
click at [985, 27] on link "Get a demo" at bounding box center [984, 27] width 88 height 32
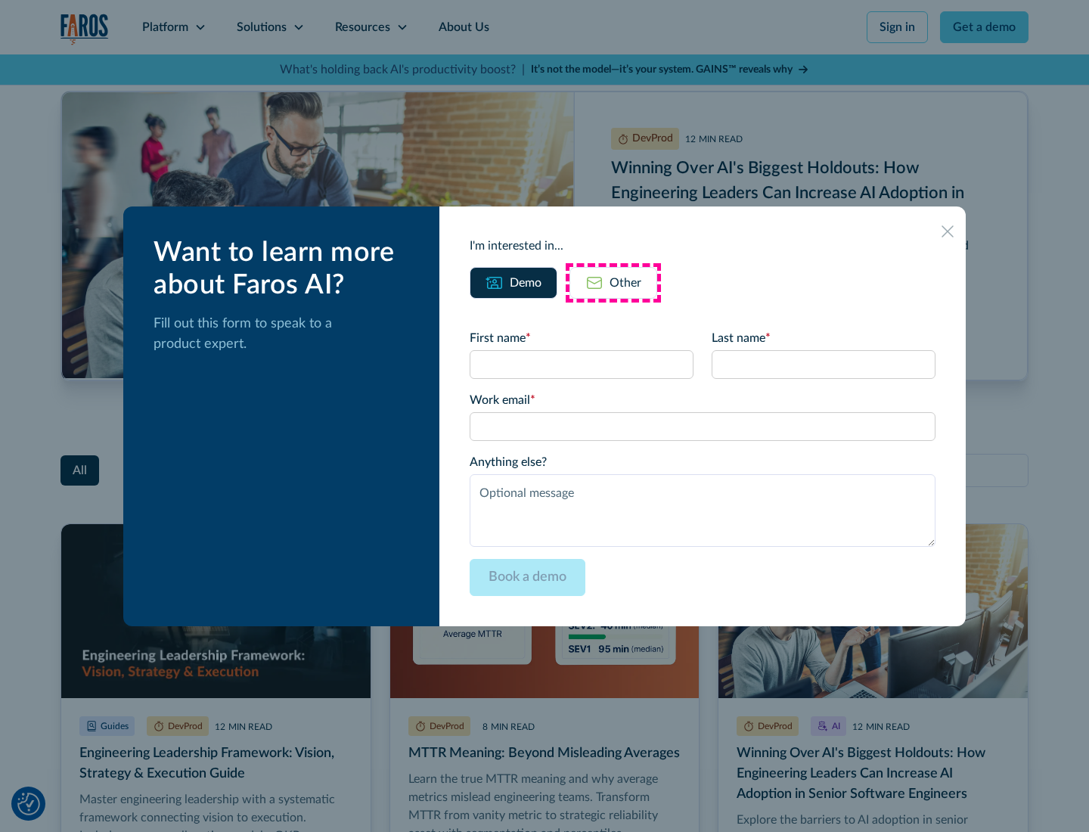
click at [613, 282] on div "Other" at bounding box center [625, 283] width 32 height 18
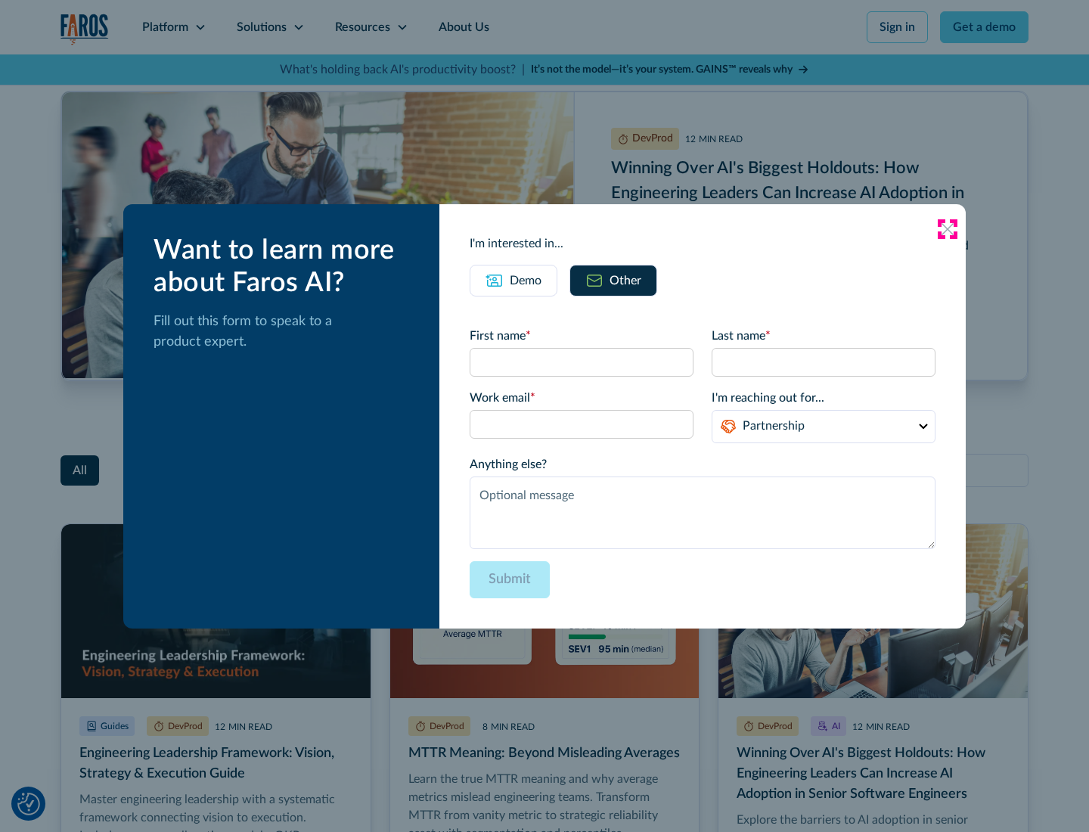
click at [948, 228] on icon at bounding box center [947, 229] width 12 height 12
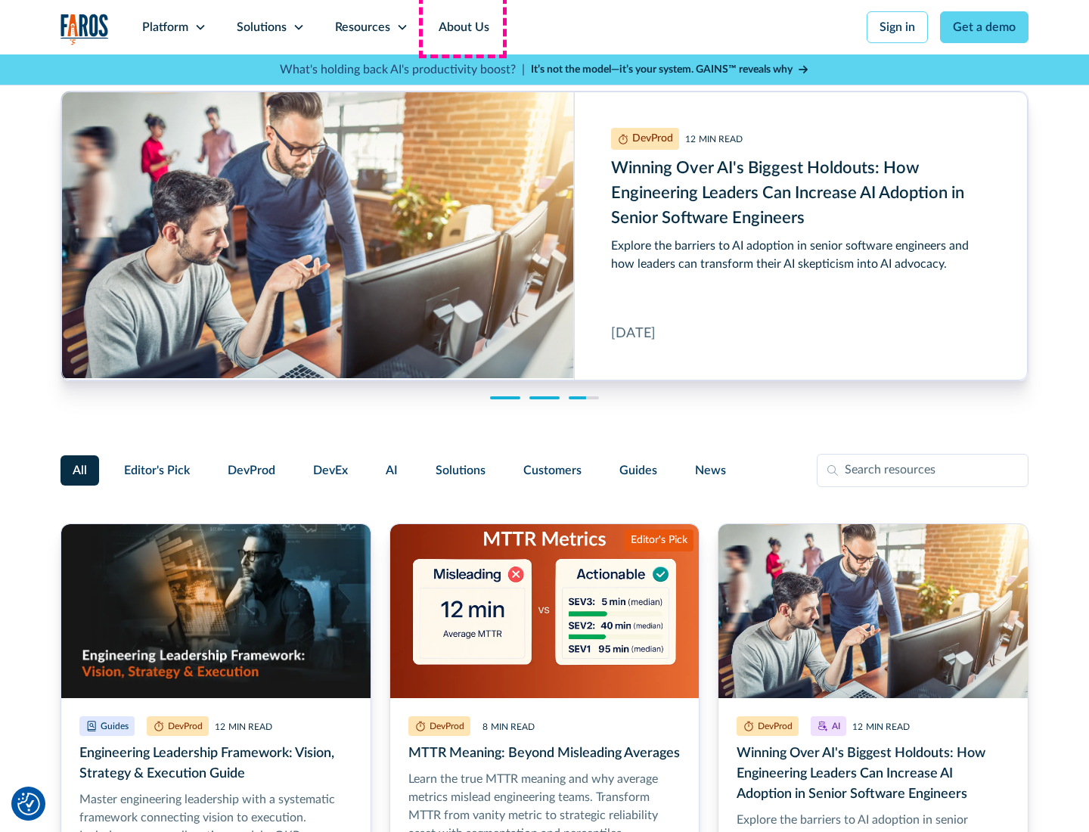
click at [462, 27] on link "About Us" at bounding box center [463, 27] width 81 height 54
